Goal: Communication & Community: Answer question/provide support

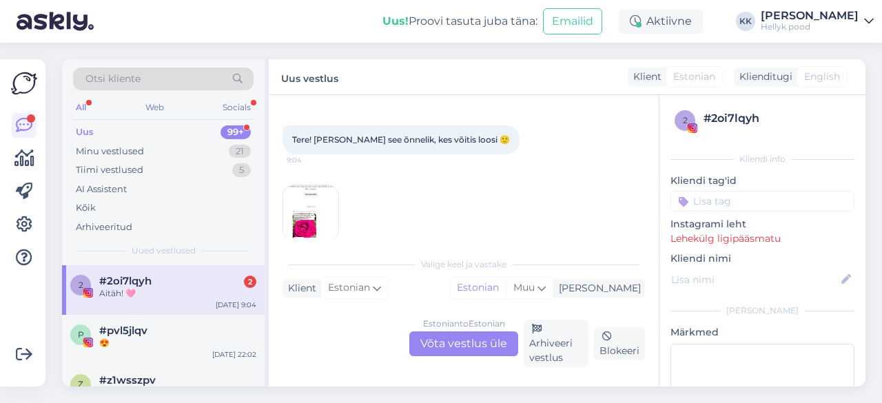
scroll to position [55, 0]
click at [318, 220] on img at bounding box center [310, 214] width 55 height 55
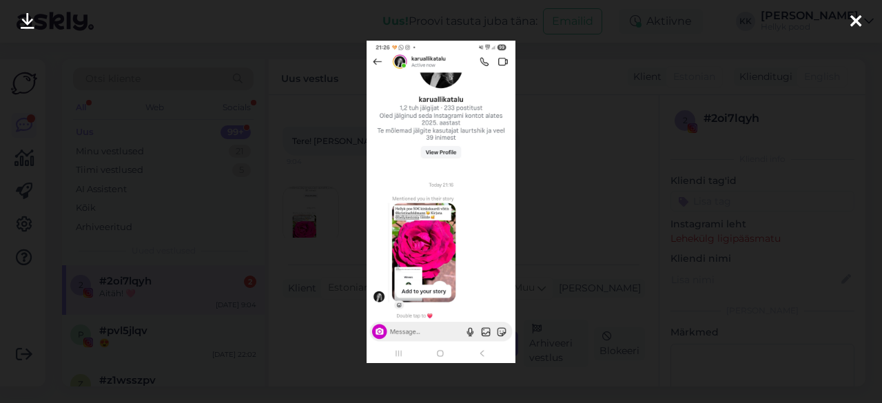
click at [858, 21] on icon at bounding box center [855, 22] width 11 height 18
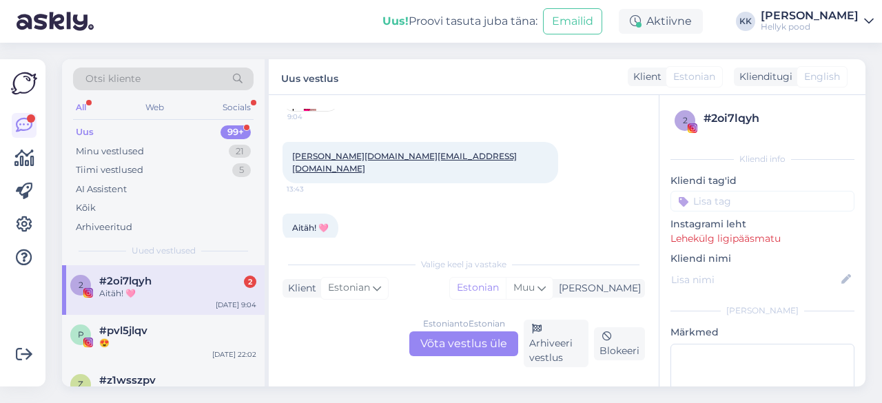
scroll to position [193, 0]
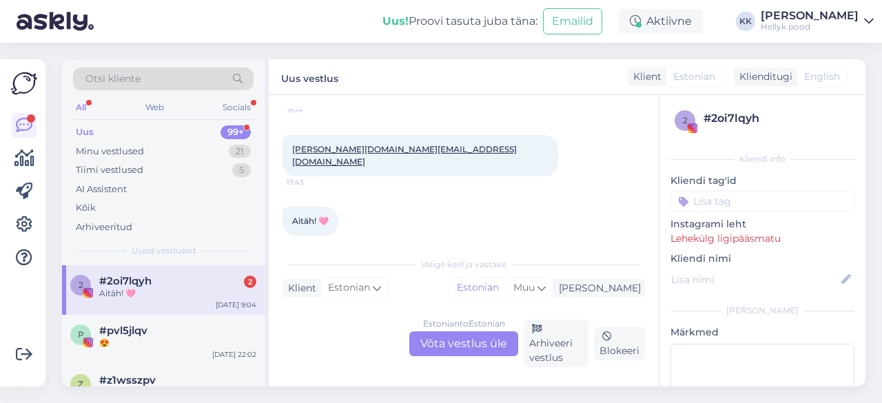
click at [459, 342] on div "Estonian to Estonian Võta vestlus üle" at bounding box center [463, 343] width 109 height 25
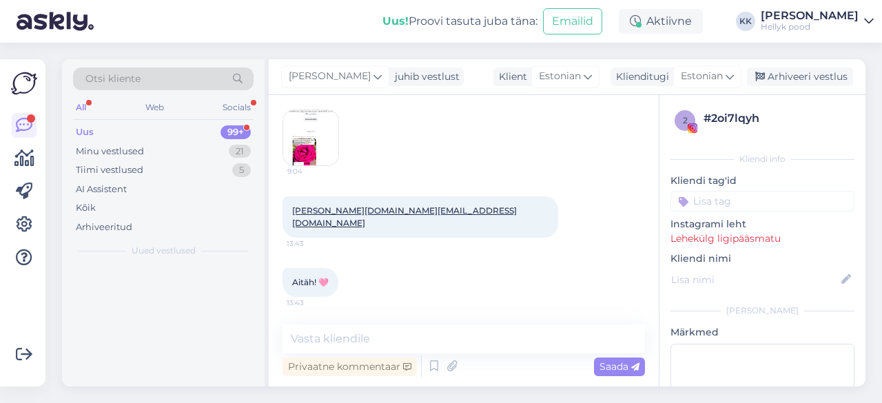
scroll to position [118, 0]
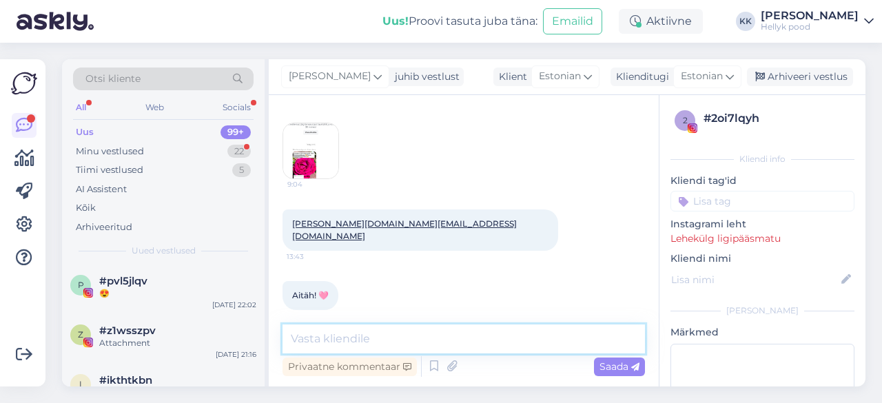
click at [378, 336] on textarea at bounding box center [463, 338] width 362 height 29
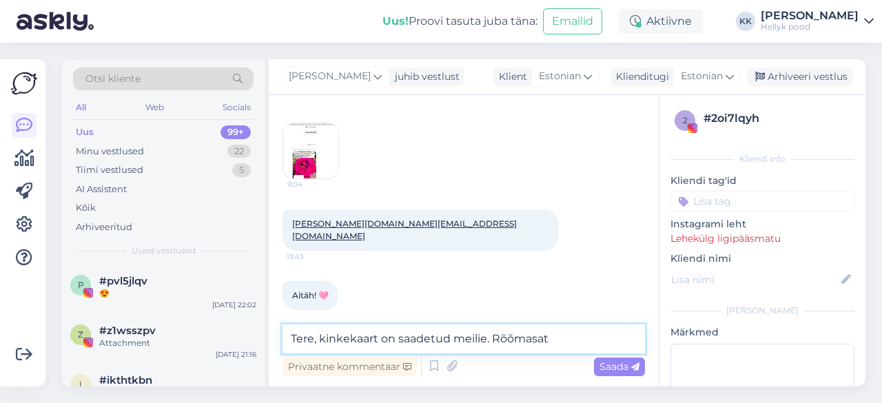
click at [468, 338] on textarea "Tere, kinkekaart on saadetud meilie. Rõõmasat" at bounding box center [463, 338] width 362 height 29
click at [550, 336] on textarea "Tere, kinkekaart on saadetud meilie. Rõõmasat" at bounding box center [463, 338] width 362 height 29
type textarea "Tere, kinkekaart on saadetud meilie. Rõõmsat ostlemist!"
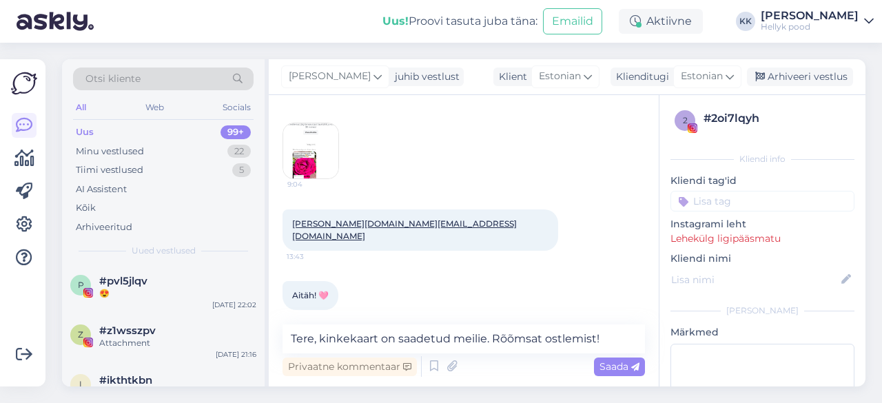
click at [610, 364] on span "Saada" at bounding box center [619, 366] width 40 height 12
click at [612, 364] on span "Saada" at bounding box center [619, 366] width 40 height 12
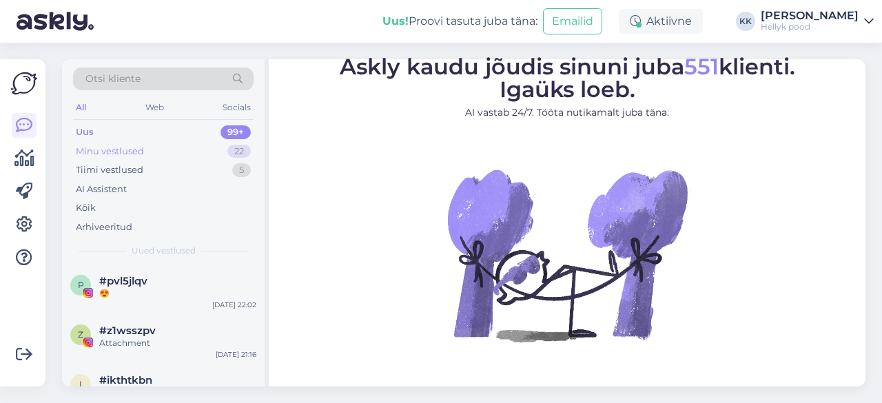
click at [114, 146] on div "Minu vestlused" at bounding box center [110, 152] width 68 height 14
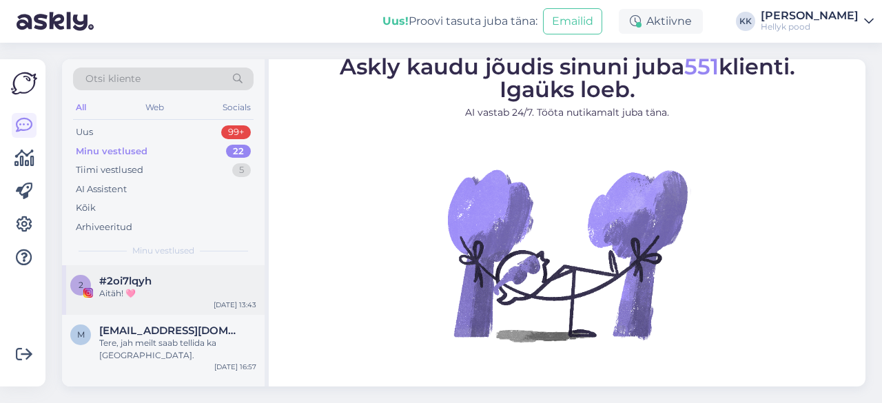
click at [141, 282] on span "#2oi7lqyh" at bounding box center [125, 281] width 52 height 12
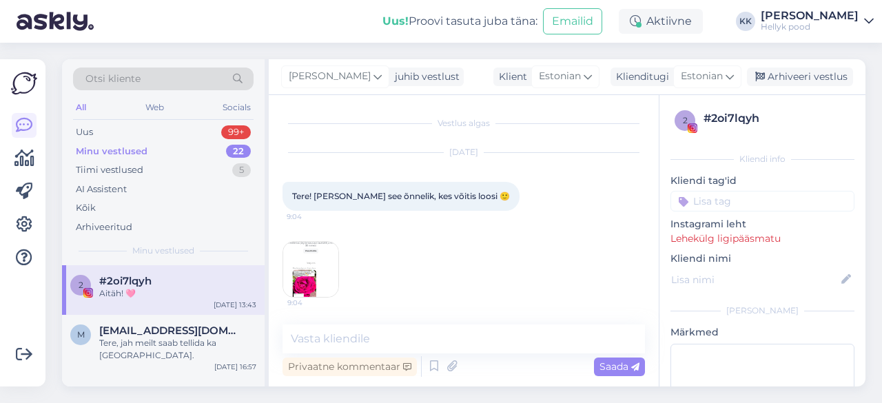
scroll to position [118, 0]
